Goal: Information Seeking & Learning: Learn about a topic

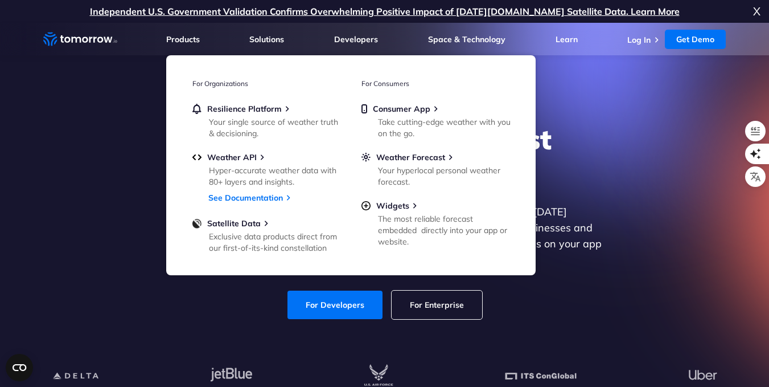
click at [139, 202] on div "Explore the World’s Best Weather API Get reliable and precise weather data thro…" at bounding box center [385, 221] width 702 height 242
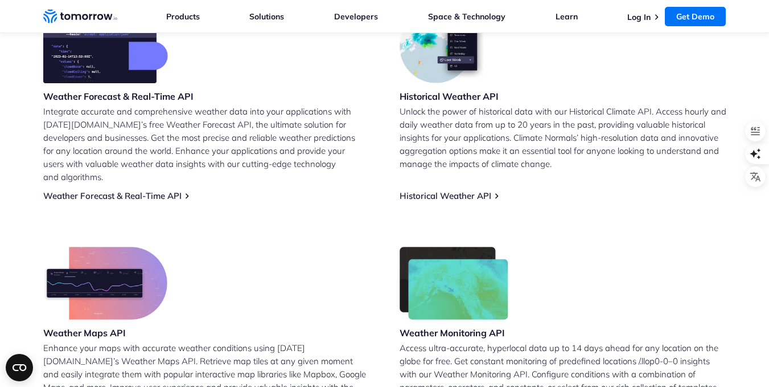
scroll to position [627, 0]
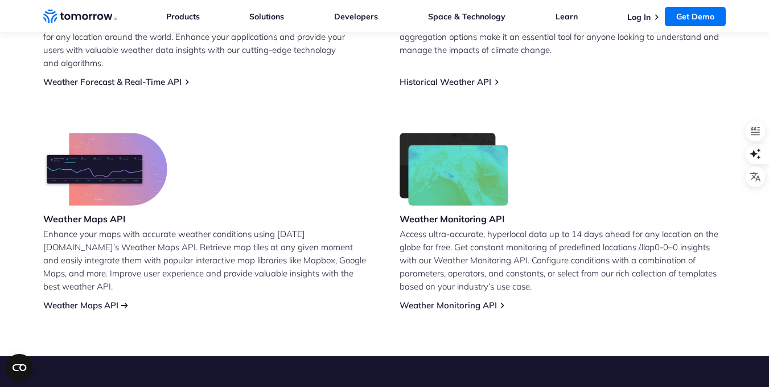
click at [99, 300] on link "Weather Maps API" at bounding box center [80, 305] width 75 height 11
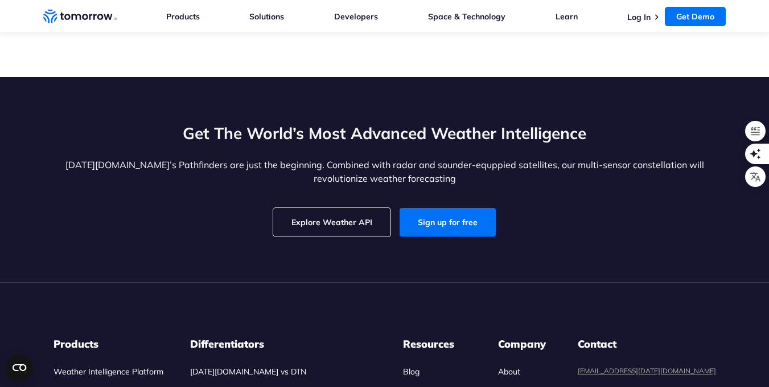
scroll to position [3515, 0]
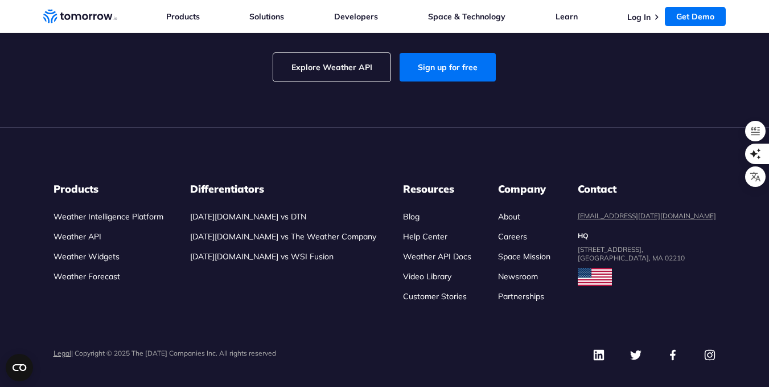
click at [81, 231] on link "Weather API" at bounding box center [78, 236] width 48 height 10
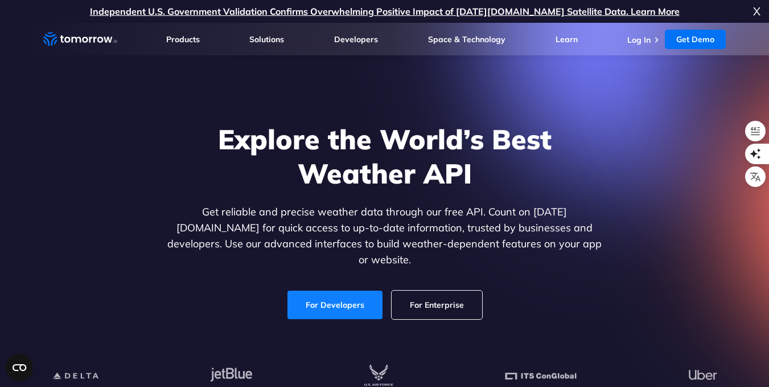
click at [313, 303] on link "For Developers" at bounding box center [335, 304] width 95 height 28
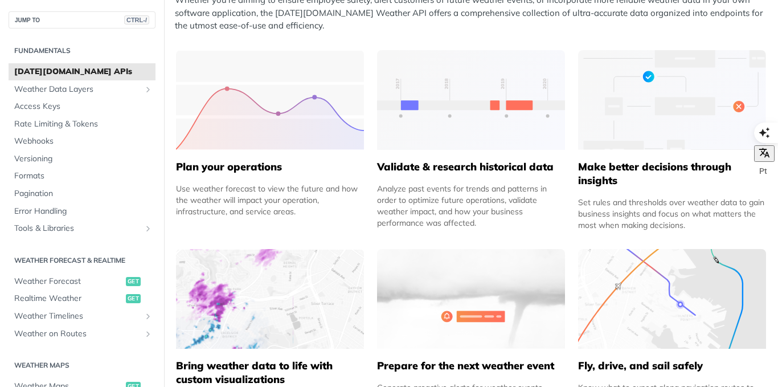
scroll to position [569, 0]
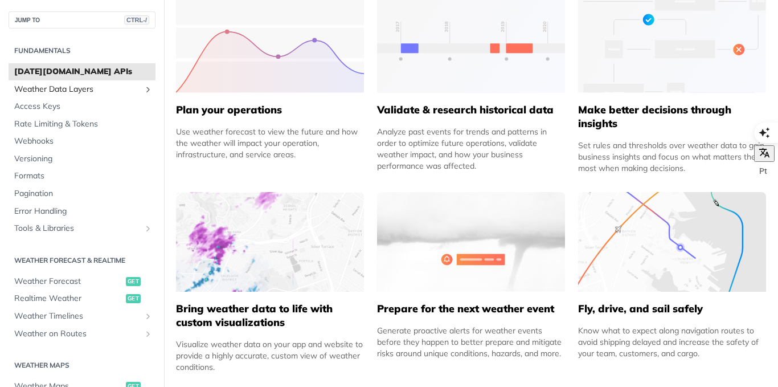
click at [58, 89] on span "Weather Data Layers" at bounding box center [77, 89] width 126 height 11
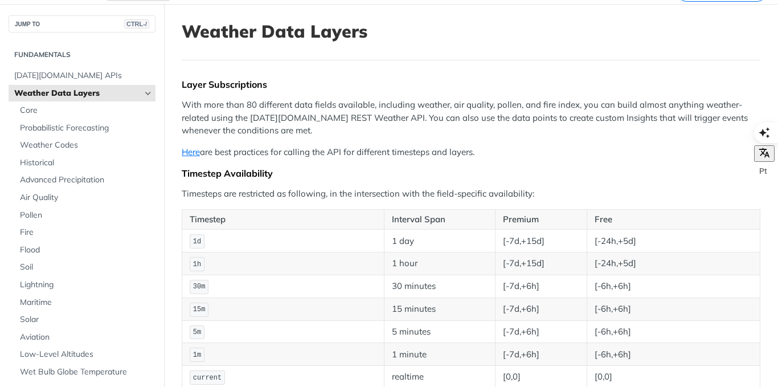
scroll to position [114, 0]
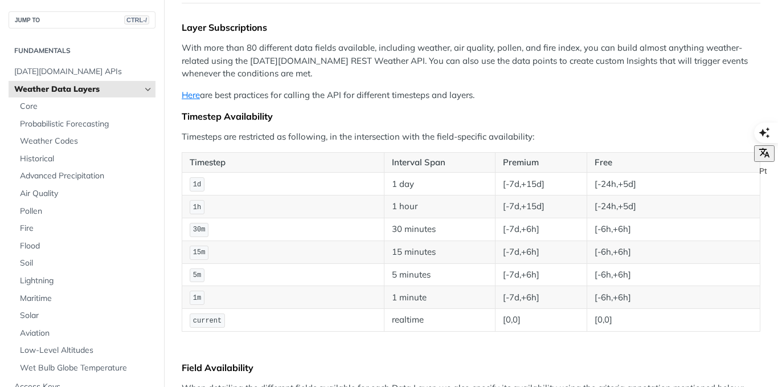
click at [143, 88] on icon "Hide subpages for Weather Data Layers" at bounding box center [147, 89] width 9 height 9
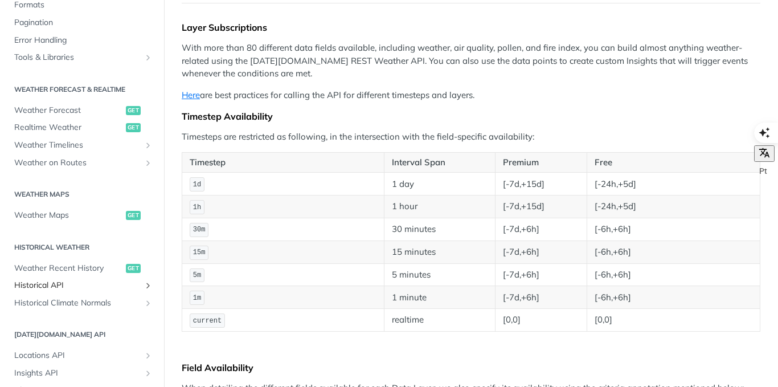
scroll to position [228, 0]
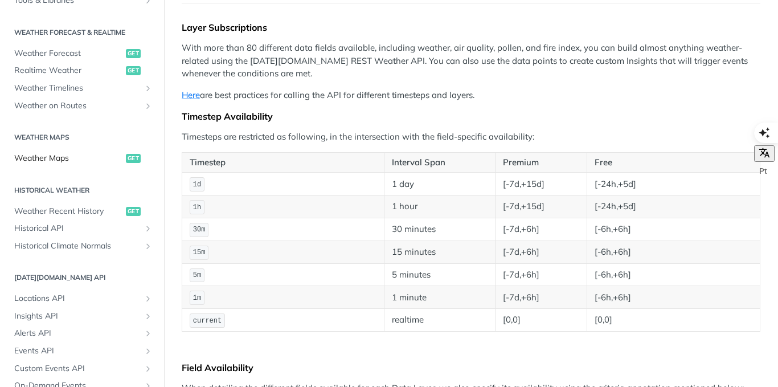
click at [43, 159] on span "Weather Maps" at bounding box center [68, 158] width 109 height 11
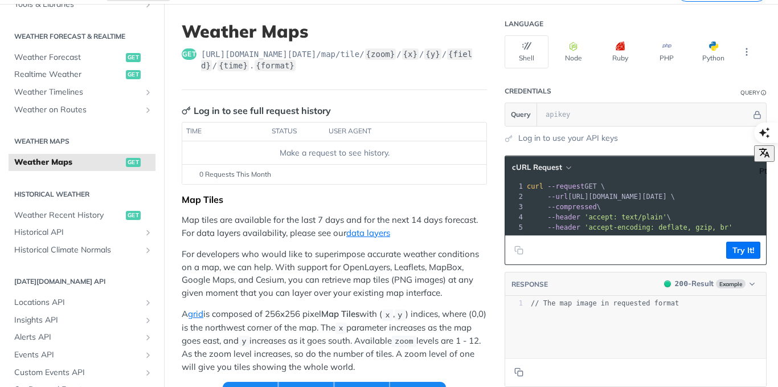
scroll to position [285, 0]
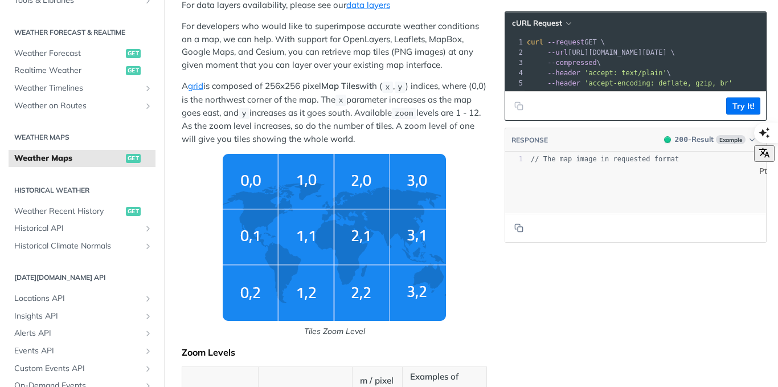
click at [303, 248] on img "Tiles Zoom Level" at bounding box center [334, 237] width 223 height 167
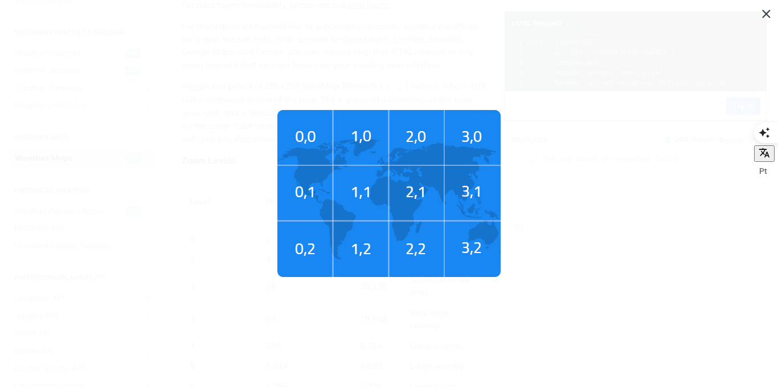
click at [371, 198] on img "Tiles Zoom Level" at bounding box center [388, 193] width 223 height 167
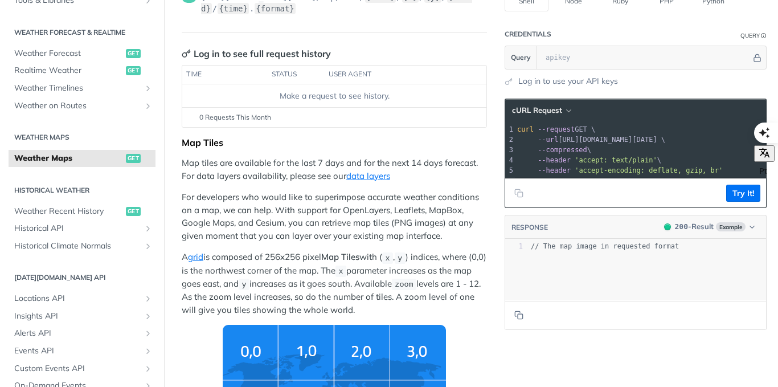
scroll to position [0, 0]
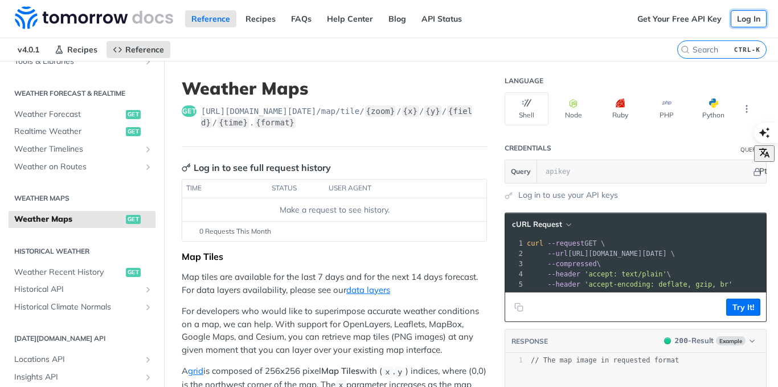
click at [746, 20] on link "Log In" at bounding box center [749, 18] width 36 height 17
click at [662, 24] on link "Get Your Free API Key" at bounding box center [679, 18] width 97 height 17
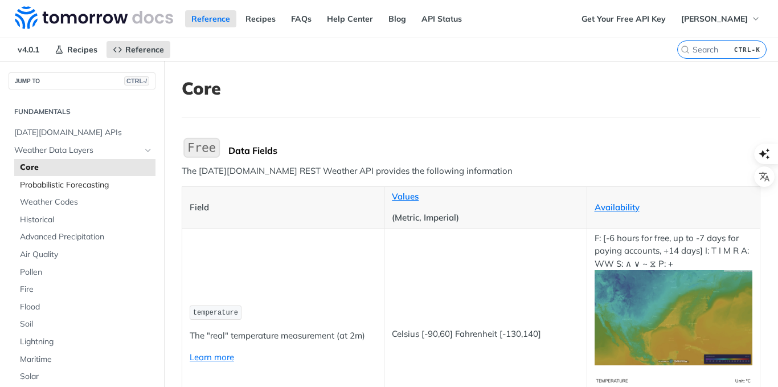
click at [87, 187] on span "Probabilistic Forecasting" at bounding box center [86, 184] width 133 height 11
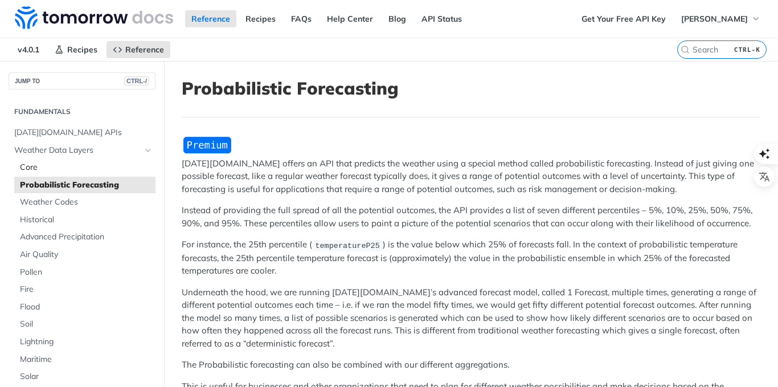
click at [44, 161] on link "Core" at bounding box center [84, 167] width 141 height 17
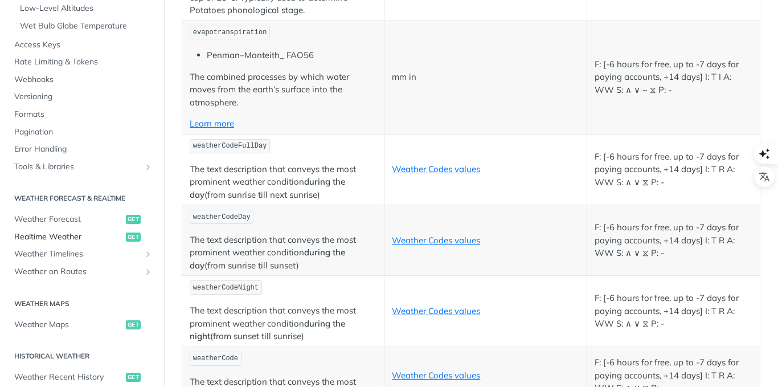
scroll to position [399, 0]
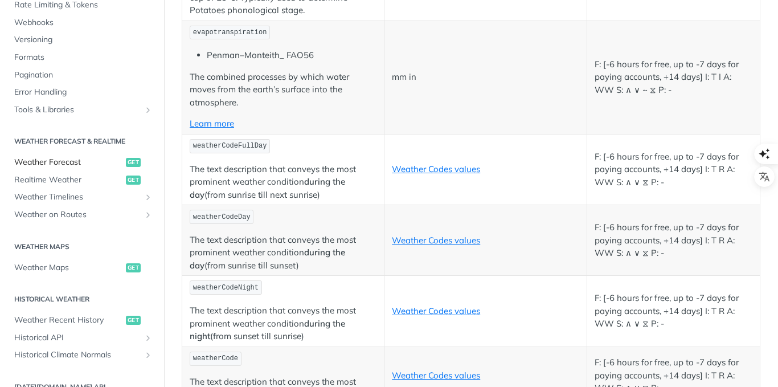
click at [47, 162] on span "Weather Forecast" at bounding box center [68, 162] width 109 height 11
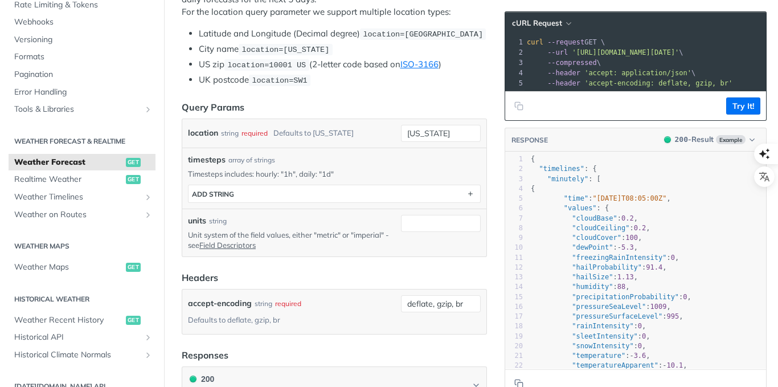
click at [323, 233] on p "Unit system of the field values, either "metric" or "imperial" - see Field Desc…" at bounding box center [292, 239] width 208 height 20
copy p "metric"
click at [409, 225] on input "units" at bounding box center [441, 223] width 80 height 17
paste input "metric"
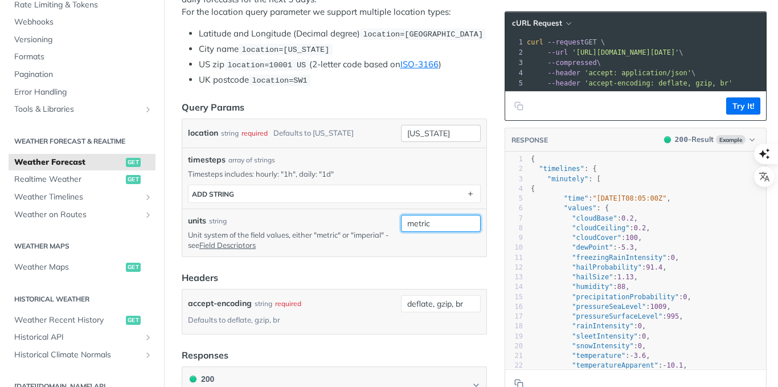
type input "metric"
click at [422, 130] on input "new york" at bounding box center [441, 133] width 80 height 17
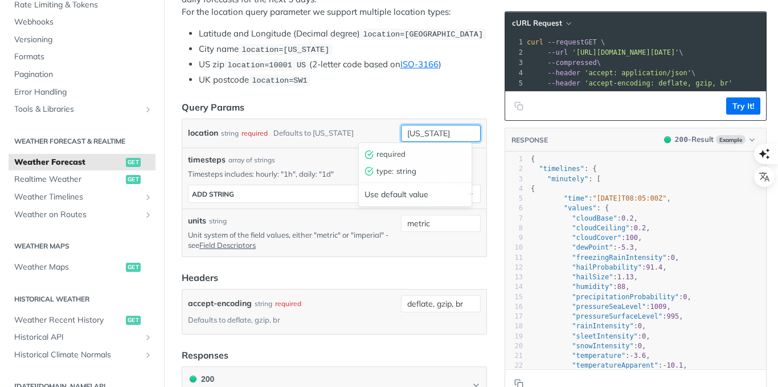
click at [420, 130] on input "new york" at bounding box center [441, 133] width 80 height 17
type input "n"
type input "patos de minas"
click at [350, 102] on header "Query Params" at bounding box center [334, 107] width 305 height 14
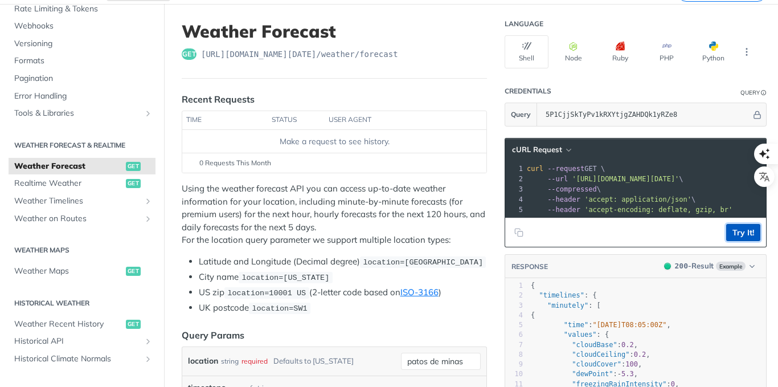
click at [729, 241] on button "Try It!" at bounding box center [743, 232] width 34 height 17
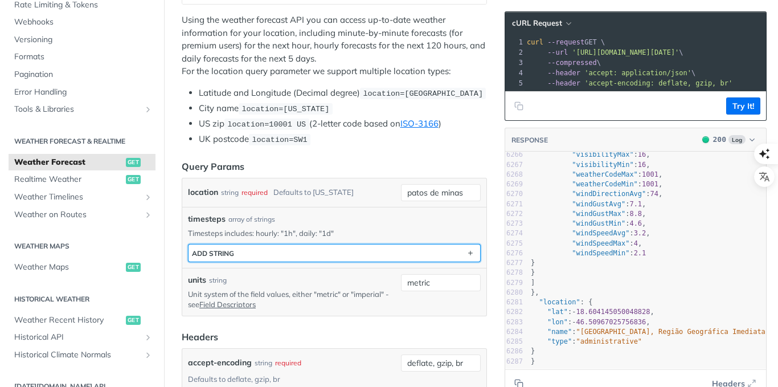
click at [243, 253] on button "ADD string" at bounding box center [334, 252] width 292 height 17
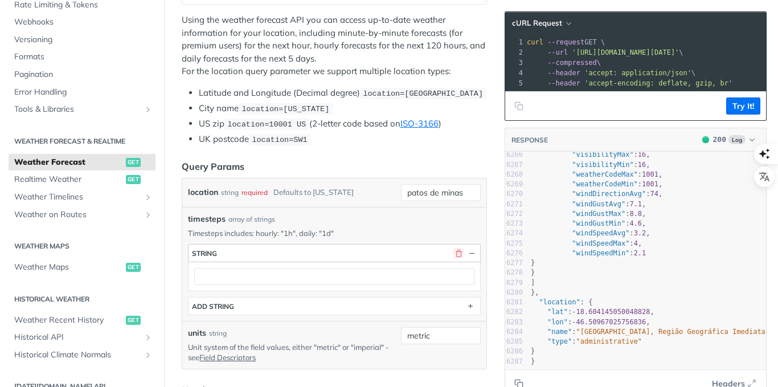
click at [453, 251] on button "button" at bounding box center [458, 253] width 10 height 10
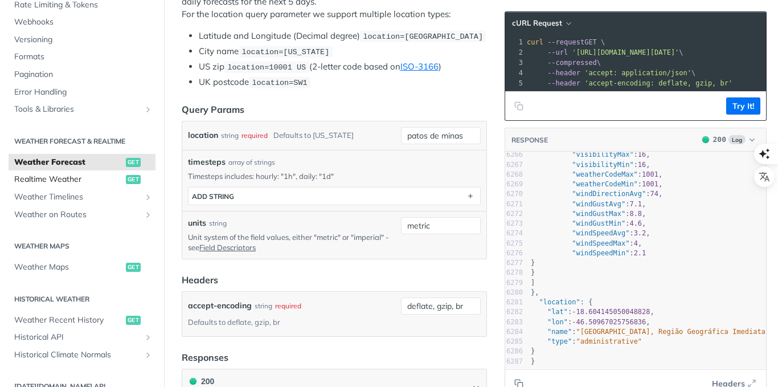
click at [64, 179] on span "Realtime Weather" at bounding box center [68, 179] width 109 height 11
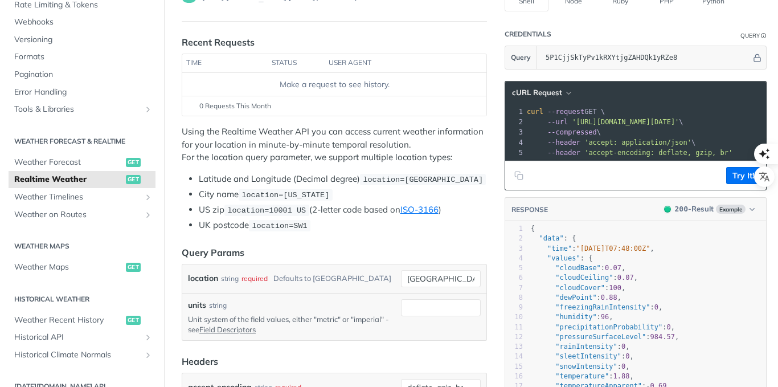
scroll to position [171, 0]
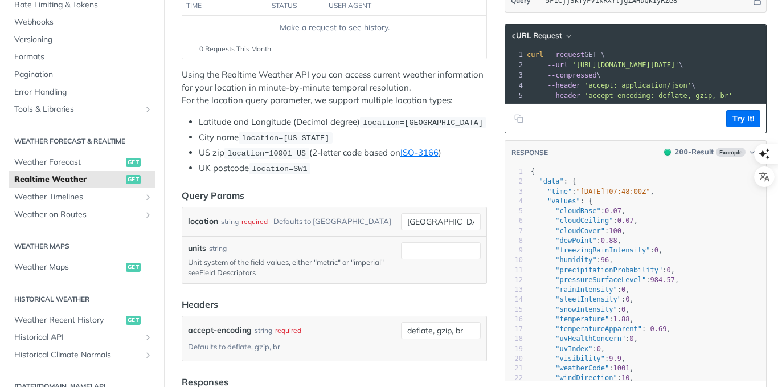
click at [328, 261] on p "Unit system of the field values, either "metric" or "imperial" - see Field Desc…" at bounding box center [292, 267] width 208 height 20
copy p "metric"
click at [434, 246] on input "units" at bounding box center [441, 250] width 80 height 17
paste input "metric"
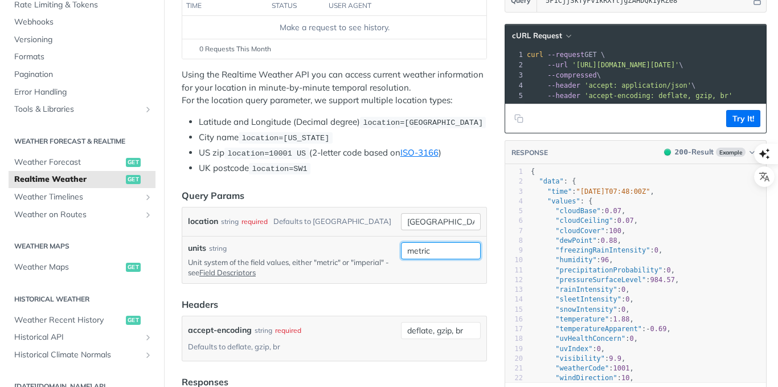
type input "metric"
drag, startPoint x: 433, startPoint y: 219, endPoint x: 536, endPoint y: 168, distance: 114.3
click at [370, 219] on div "location string required Defaults to toronto toronto required type : string Use…" at bounding box center [334, 221] width 293 height 17
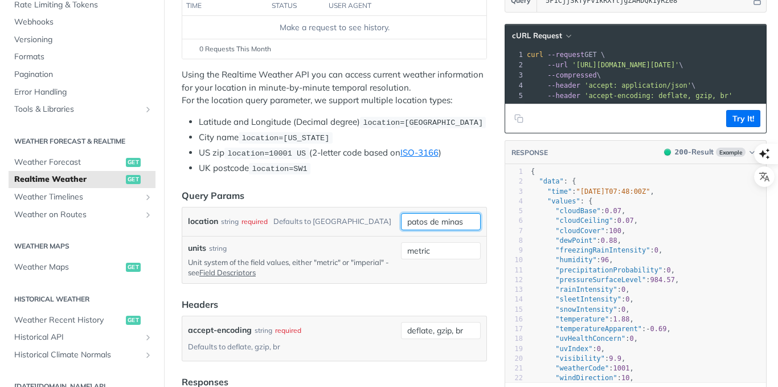
type input "patos de minas"
click at [344, 191] on header "Query Params" at bounding box center [334, 195] width 305 height 14
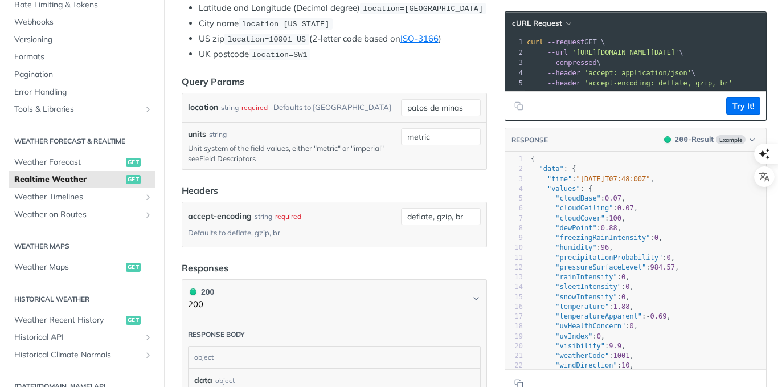
scroll to position [114, 0]
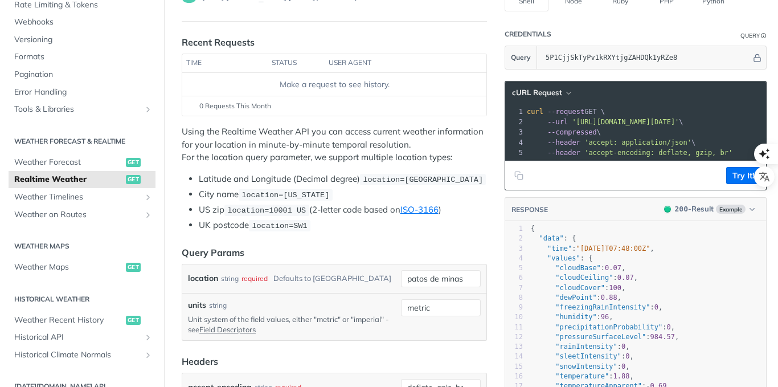
click at [730, 184] on button "Try It!" at bounding box center [743, 175] width 34 height 17
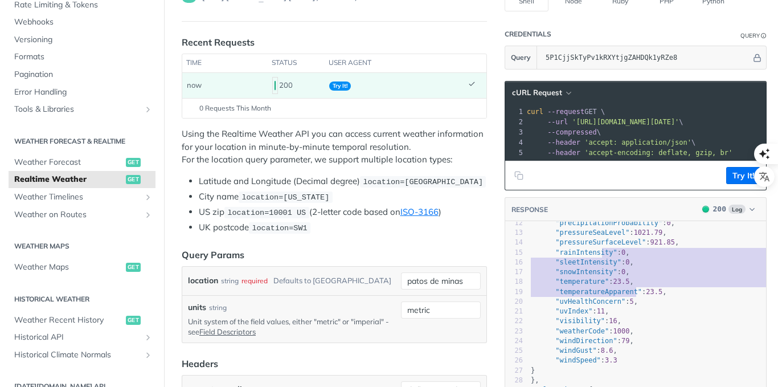
type textarea "y": 0,"
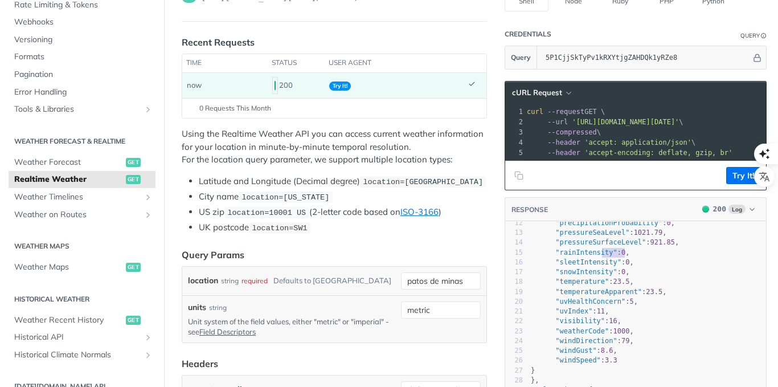
drag, startPoint x: 592, startPoint y: 262, endPoint x: 618, endPoint y: 263, distance: 25.6
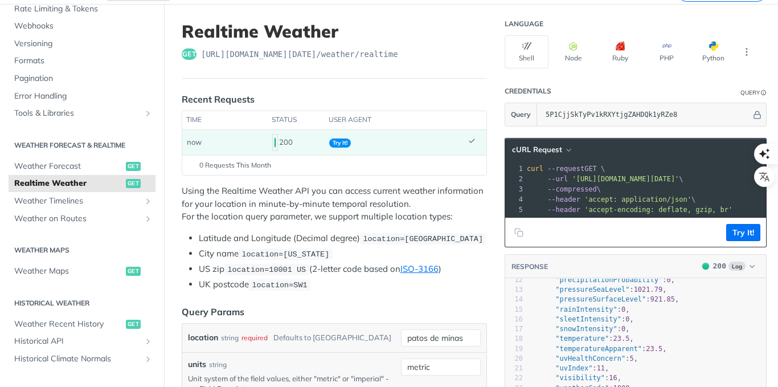
scroll to position [233, 0]
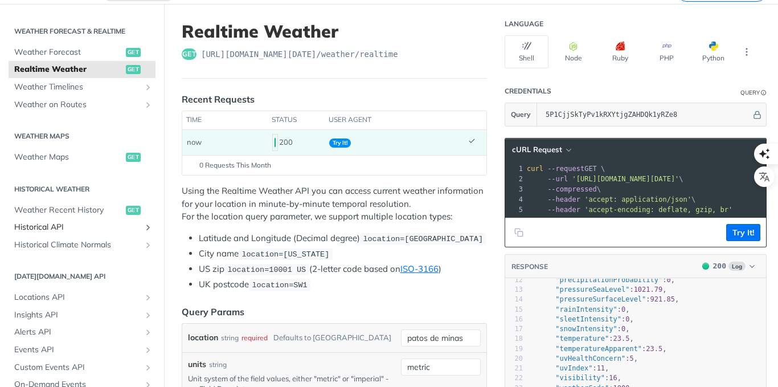
click at [33, 228] on span "Historical API" at bounding box center [77, 226] width 126 height 11
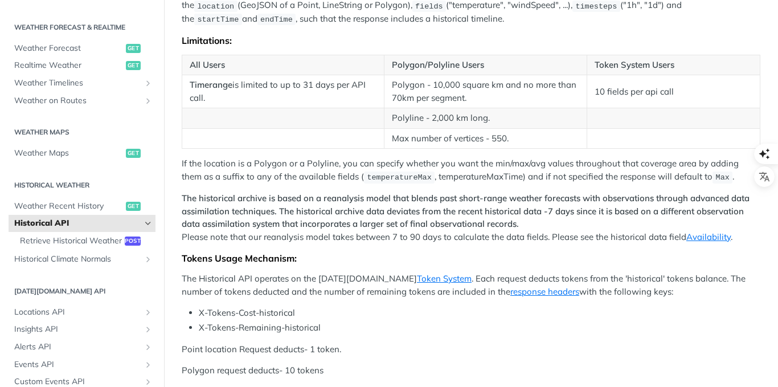
scroll to position [285, 0]
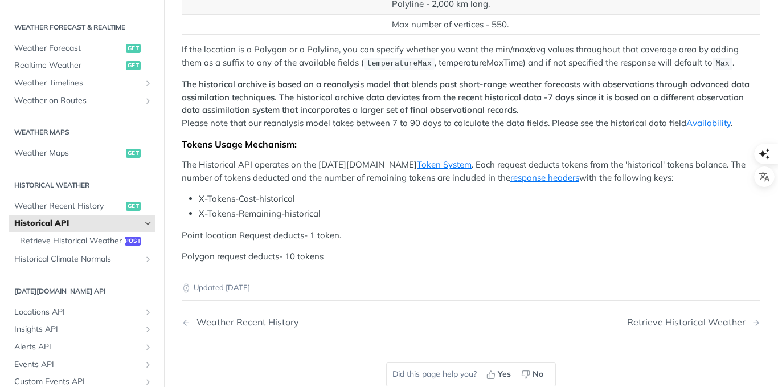
drag, startPoint x: 665, startPoint y: 206, endPoint x: 587, endPoint y: 207, distance: 78.0
drag, startPoint x: 675, startPoint y: 208, endPoint x: 667, endPoint y: 208, distance: 8.5
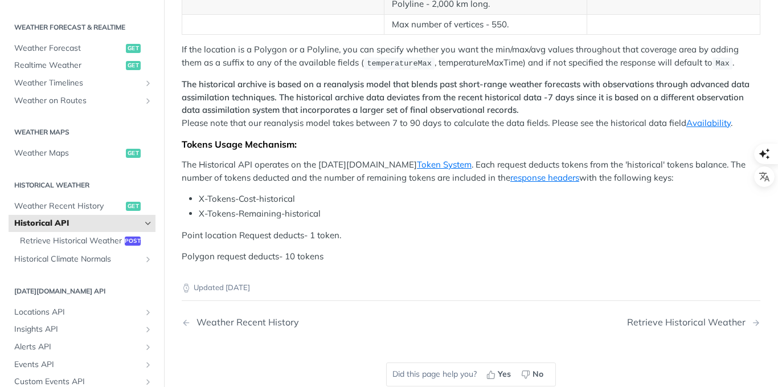
drag, startPoint x: 232, startPoint y: 212, endPoint x: 247, endPoint y: 198, distance: 21.0
drag, startPoint x: 235, startPoint y: 210, endPoint x: 189, endPoint y: 199, distance: 47.2
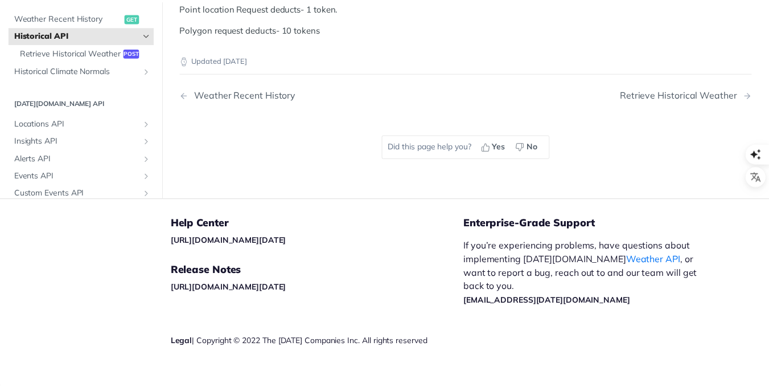
scroll to position [569, 0]
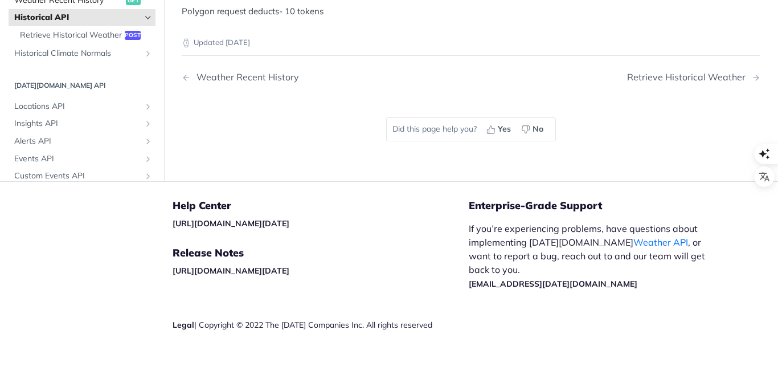
click at [51, 6] on span "Weather Recent History" at bounding box center [68, -1] width 109 height 11
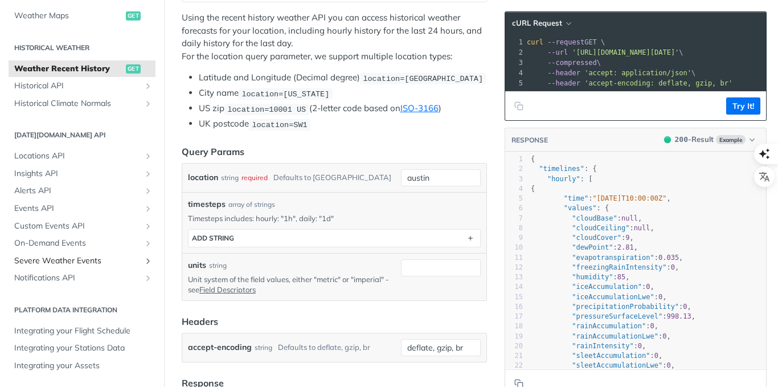
scroll to position [285, 0]
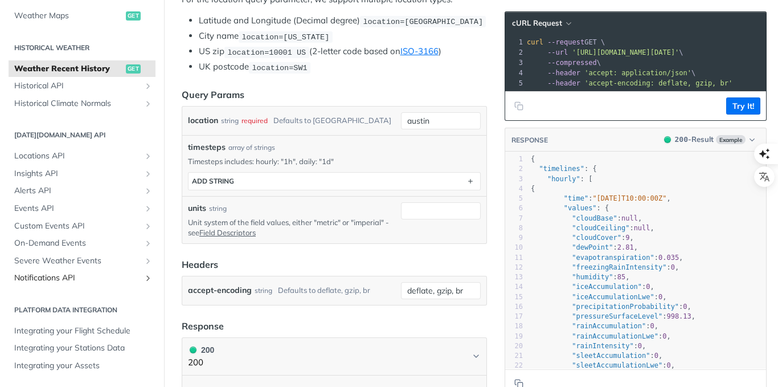
click at [44, 280] on span "Notifications API" at bounding box center [77, 277] width 126 height 11
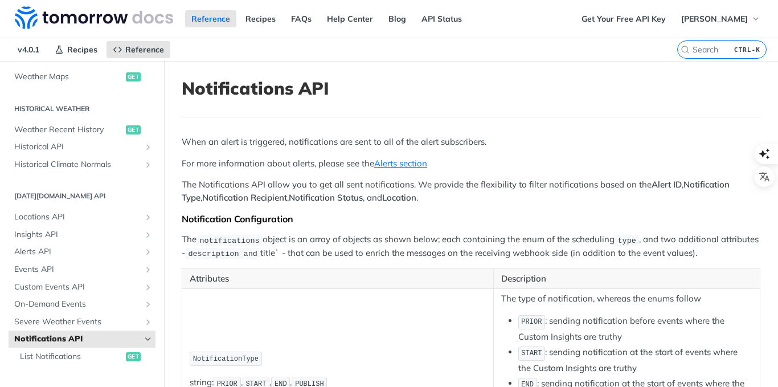
scroll to position [313, 0]
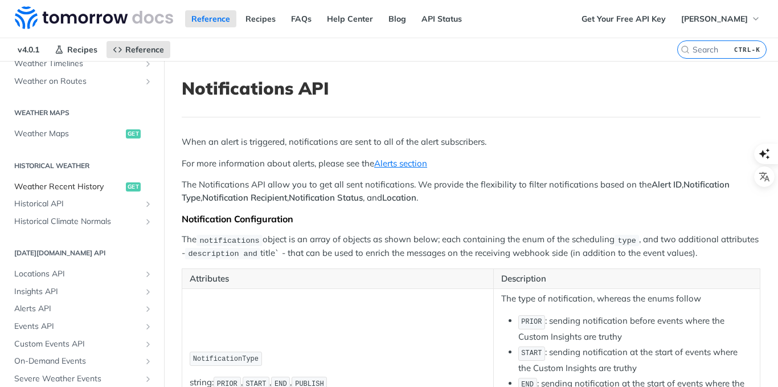
click at [73, 186] on span "Weather Recent History" at bounding box center [68, 186] width 109 height 11
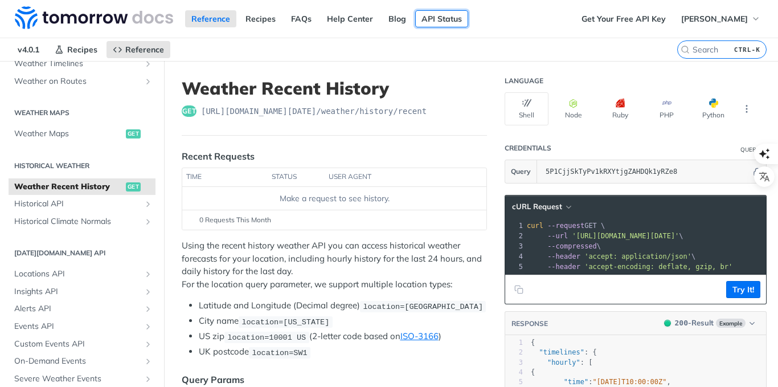
click at [434, 18] on link "API Status" at bounding box center [441, 18] width 53 height 17
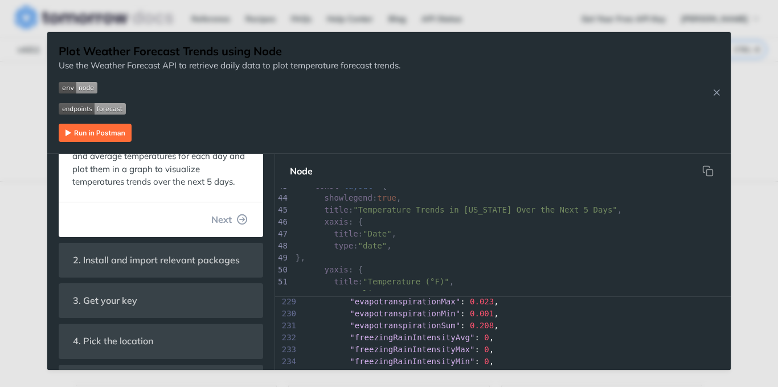
scroll to position [2961, 0]
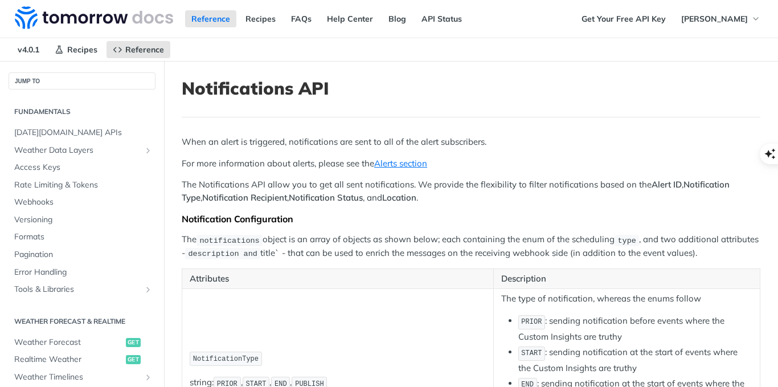
scroll to position [298, 0]
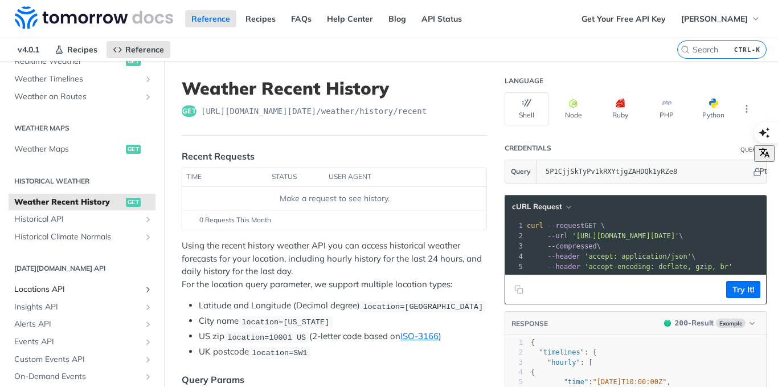
click at [67, 285] on span "Locations API" at bounding box center [77, 289] width 126 height 11
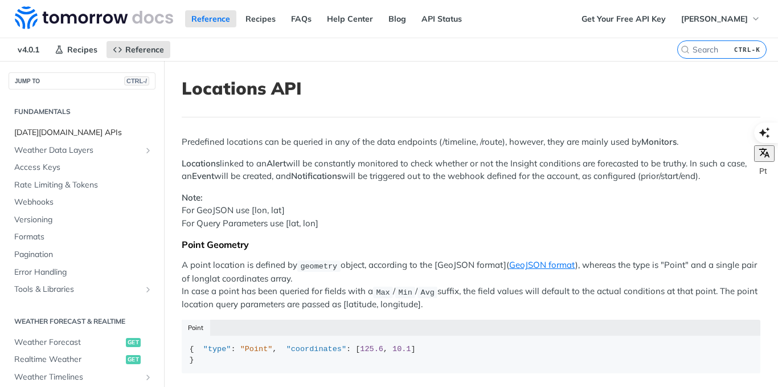
click at [56, 133] on span "[DATE][DOMAIN_NAME] APIs" at bounding box center [83, 132] width 138 height 11
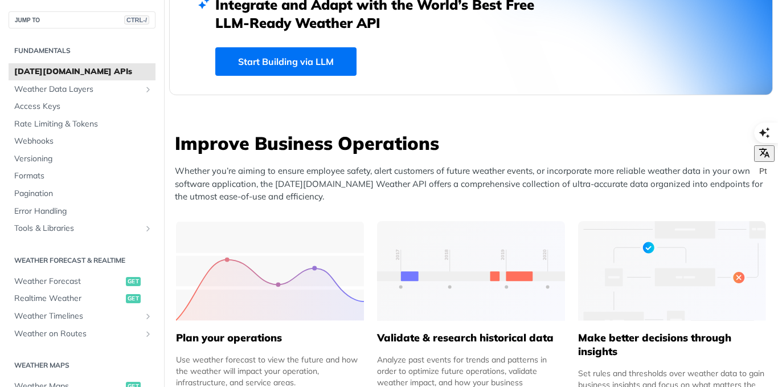
scroll to position [456, 0]
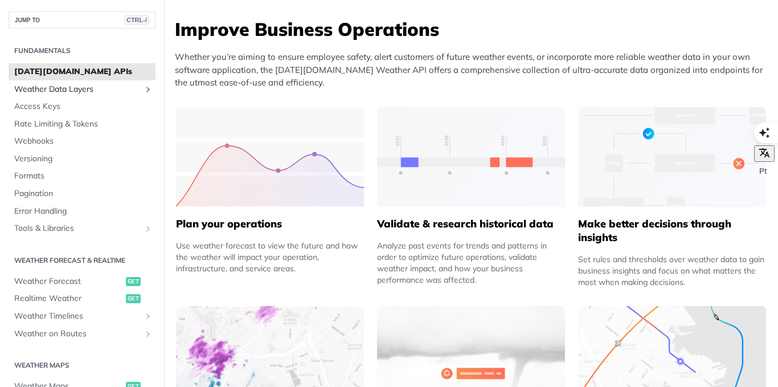
click at [72, 88] on span "Weather Data Layers" at bounding box center [77, 89] width 126 height 11
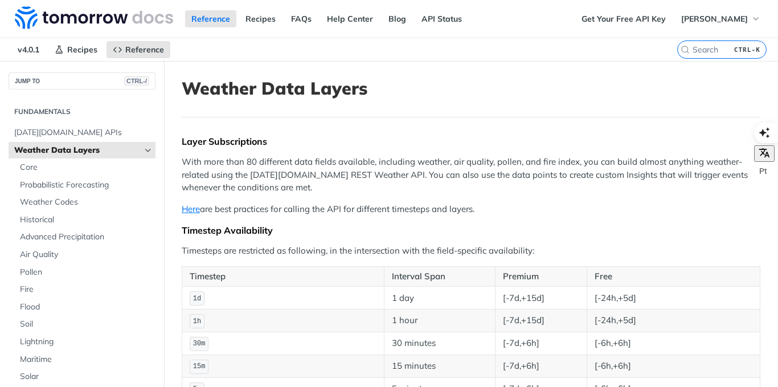
click at [52, 154] on span "Weather Data Layers" at bounding box center [77, 150] width 126 height 11
click at [143, 151] on icon "Hide subpages for Weather Data Layers" at bounding box center [147, 150] width 9 height 9
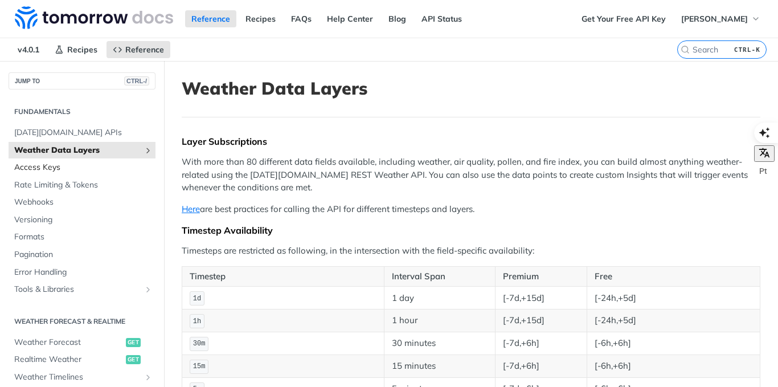
click at [65, 167] on span "Access Keys" at bounding box center [83, 167] width 138 height 11
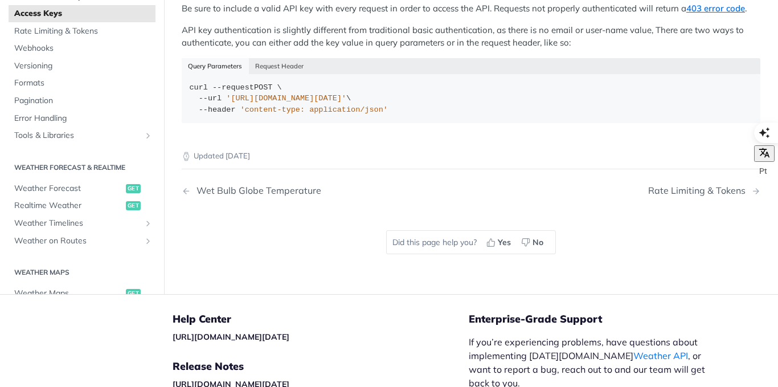
scroll to position [228, 0]
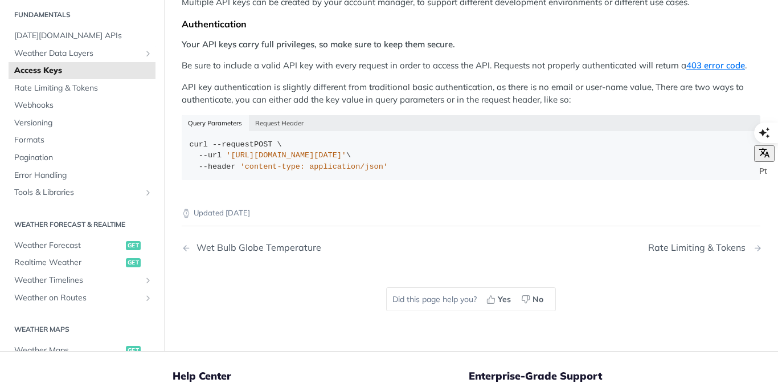
click at [718, 252] on div "Rate Limiting & Tokens" at bounding box center [699, 247] width 103 height 11
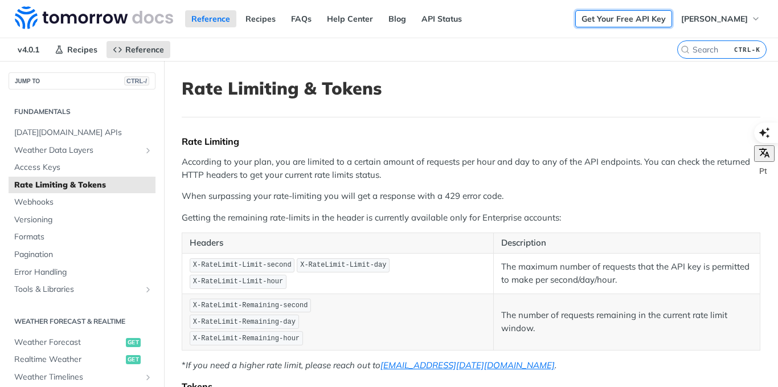
click at [649, 10] on link "Get Your Free API Key" at bounding box center [623, 18] width 97 height 17
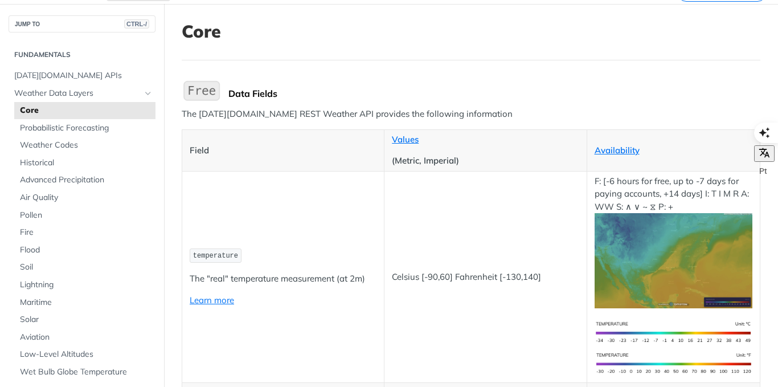
scroll to position [114, 0]
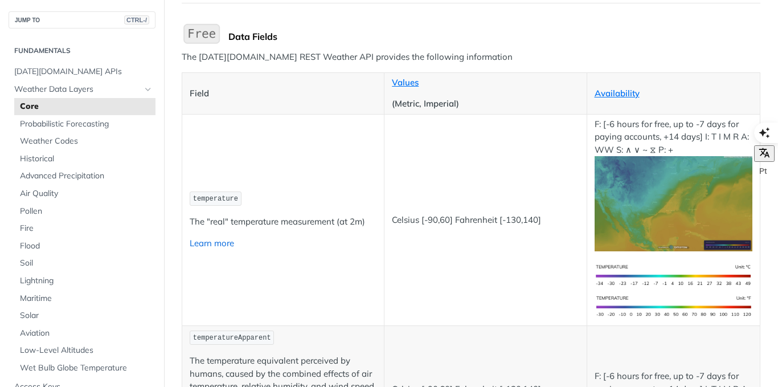
click at [223, 239] on link "Learn more" at bounding box center [212, 242] width 44 height 11
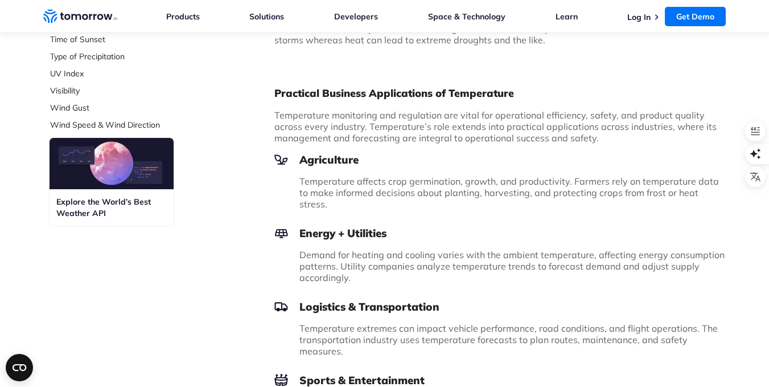
scroll to position [683, 0]
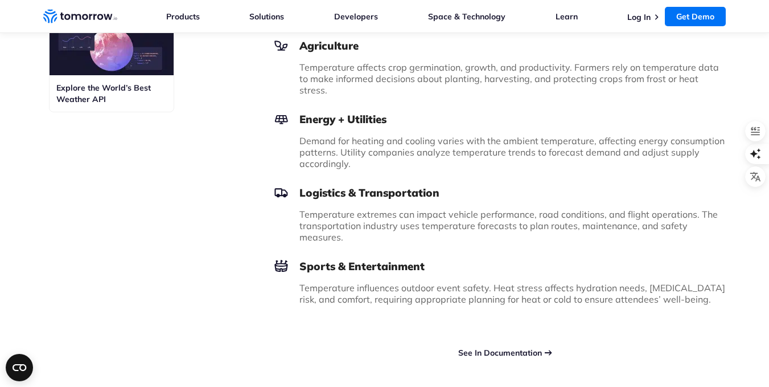
click at [503, 347] on link "See In Documentation" at bounding box center [500, 352] width 84 height 10
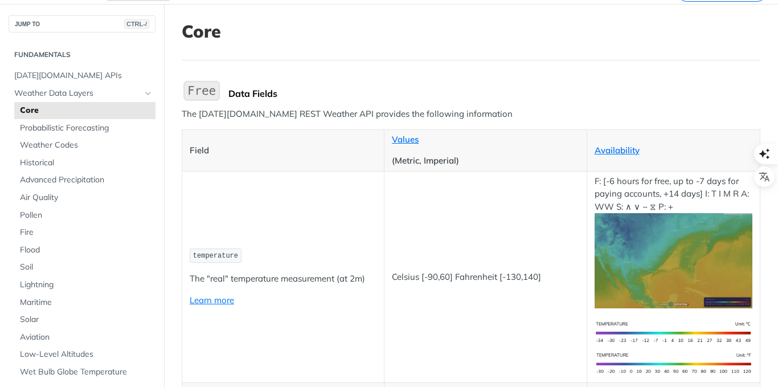
scroll to position [114, 0]
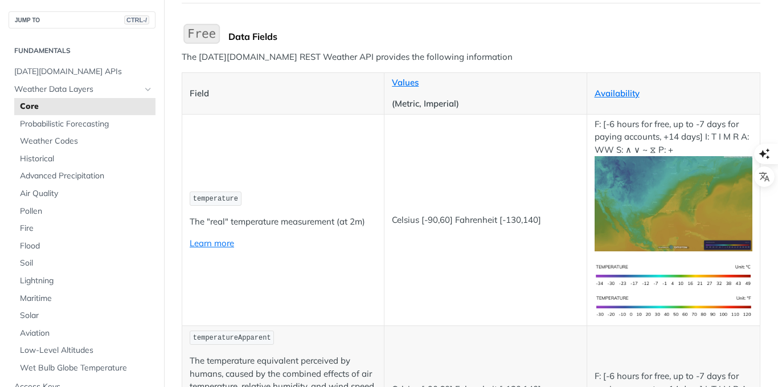
click at [399, 55] on p "The Tomorrow.io REST Weather API provides the following information" at bounding box center [471, 57] width 579 height 13
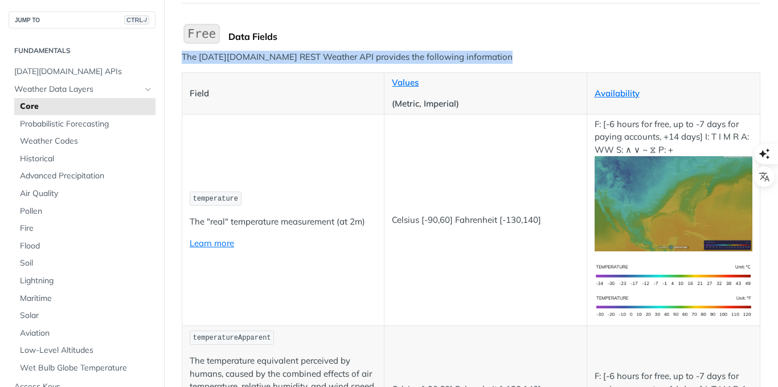
click at [399, 55] on p "The Tomorrow.io REST Weather API provides the following information" at bounding box center [471, 57] width 579 height 13
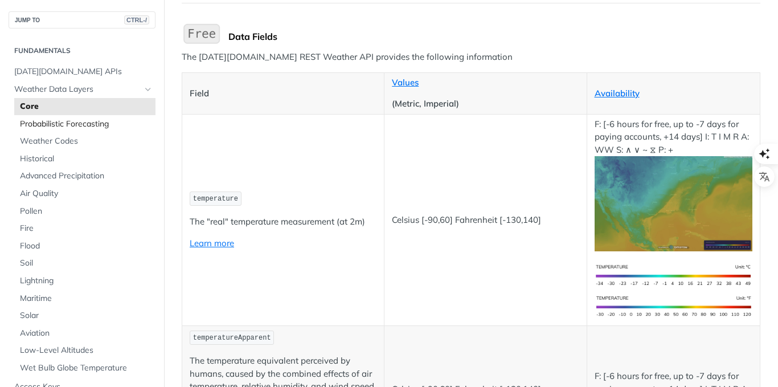
click at [74, 128] on span "Probabilistic Forecasting" at bounding box center [86, 123] width 133 height 11
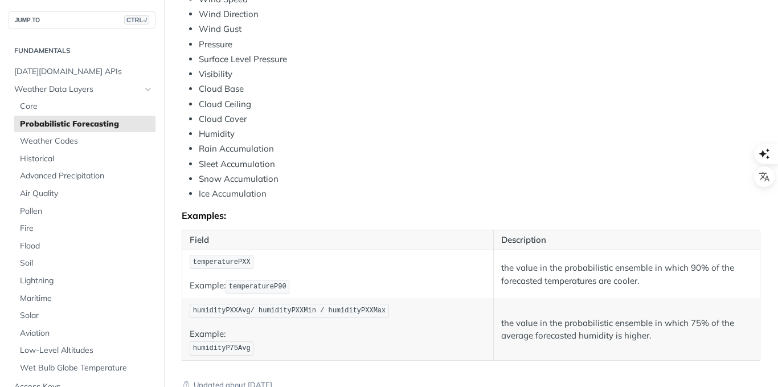
scroll to position [464, 0]
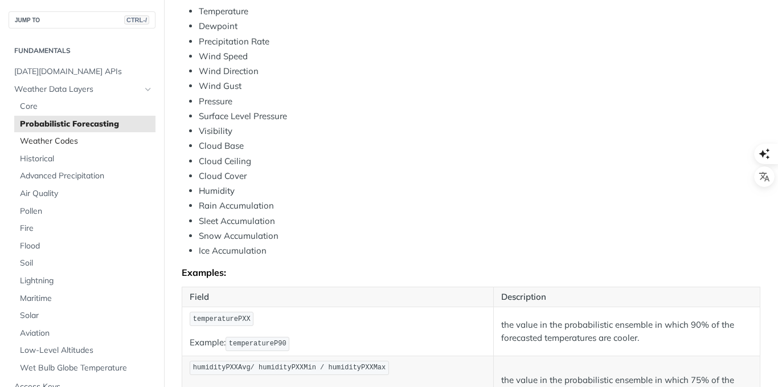
click at [52, 140] on span "Weather Codes" at bounding box center [86, 141] width 133 height 11
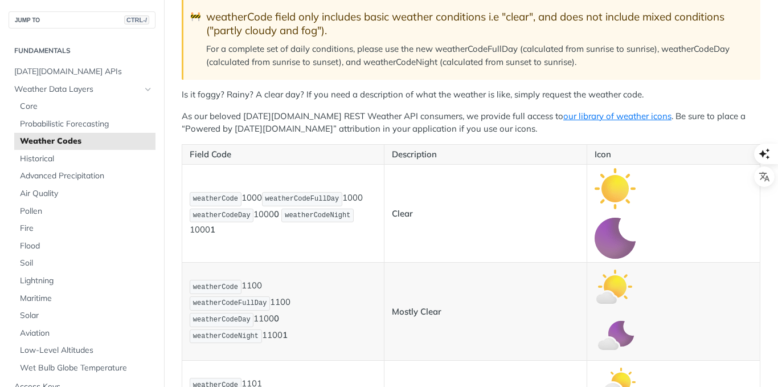
scroll to position [228, 0]
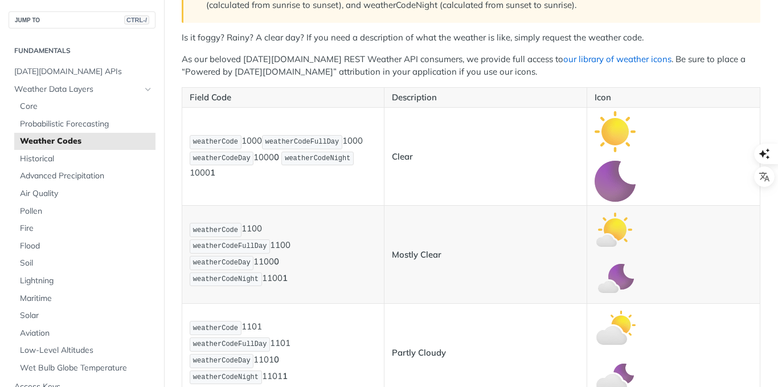
click at [563, 58] on link "our library of weather icons" at bounding box center [617, 59] width 108 height 11
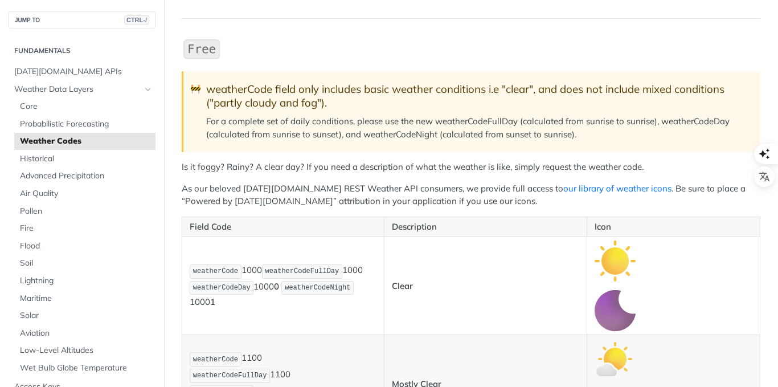
scroll to position [155, 0]
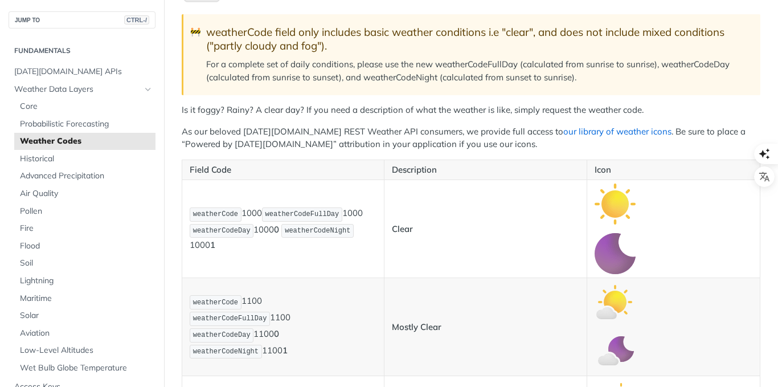
click at [563, 132] on link "our library of weather icons" at bounding box center [617, 131] width 108 height 11
